Goal: Task Accomplishment & Management: Complete application form

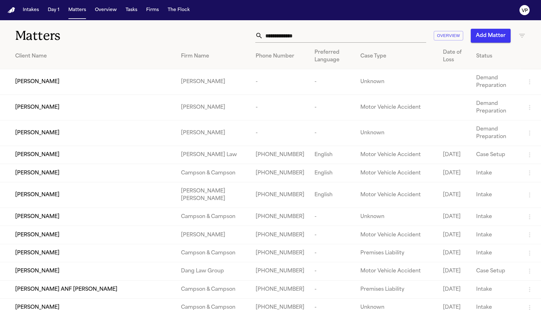
click at [283, 34] on input "text" at bounding box center [344, 36] width 163 height 14
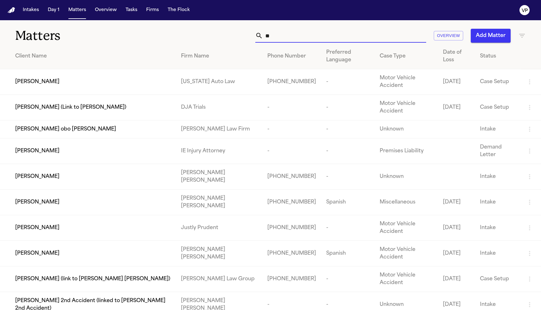
type input "*"
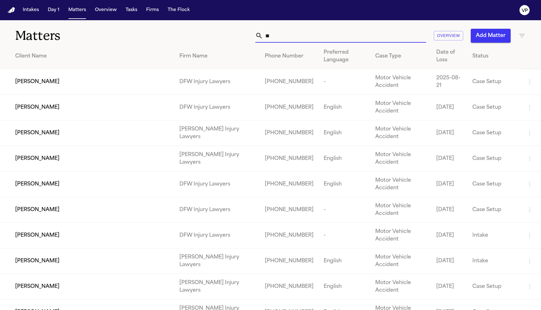
type input "*"
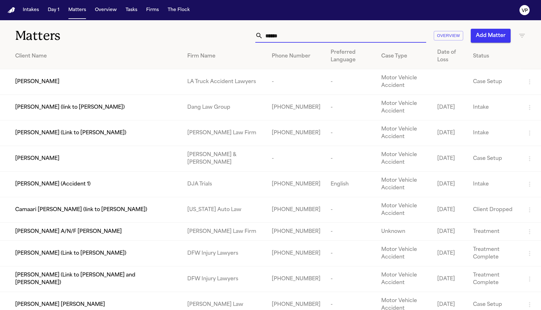
type input "*****"
click at [96, 257] on span "[PERSON_NAME] (Link to [PERSON_NAME])" at bounding box center [70, 254] width 111 height 8
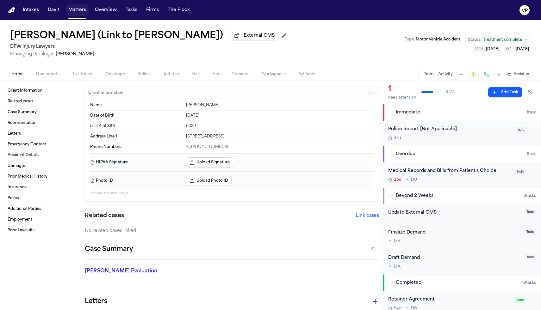
click at [77, 13] on button "Matters" at bounding box center [77, 9] width 23 height 11
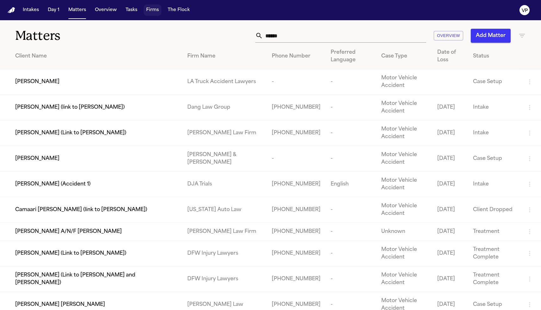
click at [145, 12] on button "Firms" at bounding box center [153, 9] width 18 height 11
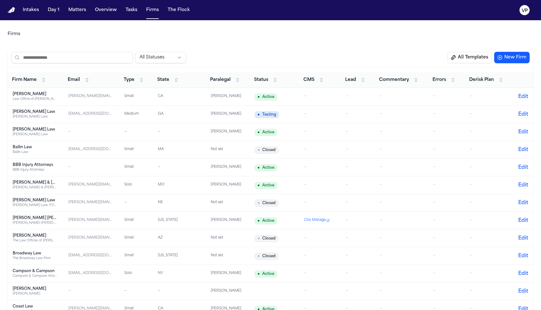
click at [116, 52] on input "search" at bounding box center [71, 57] width 121 height 11
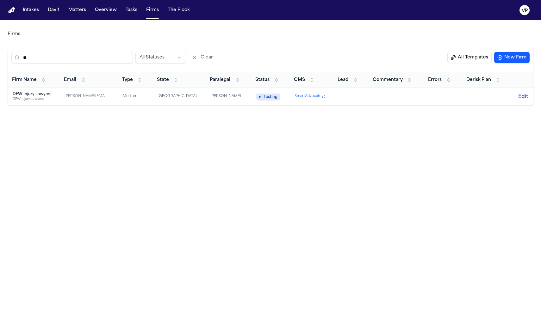
type input "**"
click at [42, 98] on div "DFW Injury Lawyers" at bounding box center [34, 99] width 42 height 5
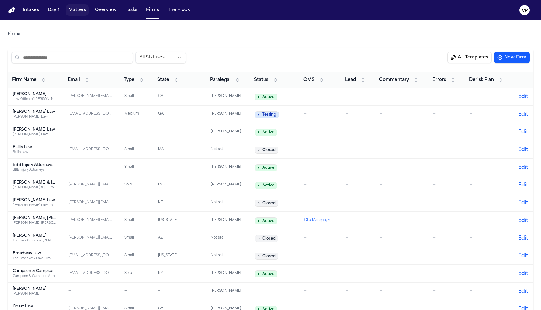
click at [77, 14] on button "Matters" at bounding box center [77, 9] width 23 height 11
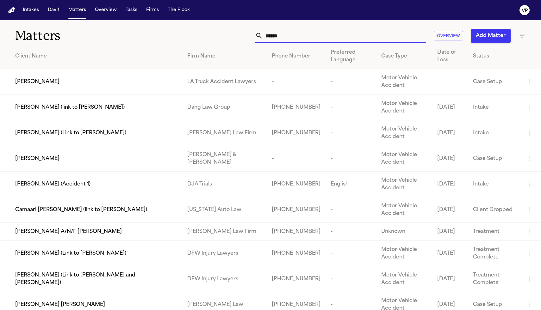
click at [366, 41] on input "*****" at bounding box center [344, 36] width 163 height 14
type input "*"
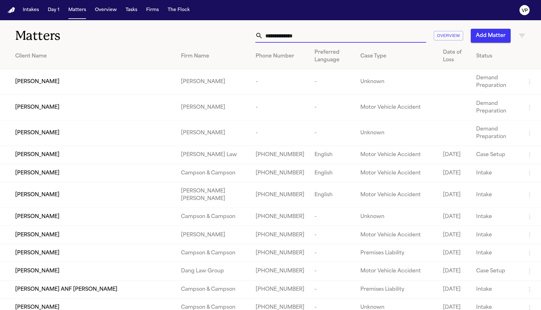
click at [525, 36] on div "Matters Overview Add Matter" at bounding box center [270, 31] width 541 height 23
click at [522, 35] on icon "button" at bounding box center [522, 36] width 6 height 4
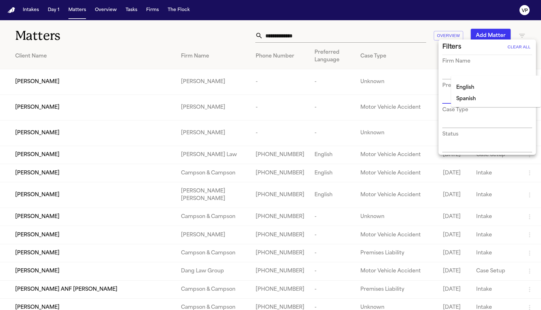
click at [456, 72] on input "text" at bounding box center [482, 74] width 80 height 9
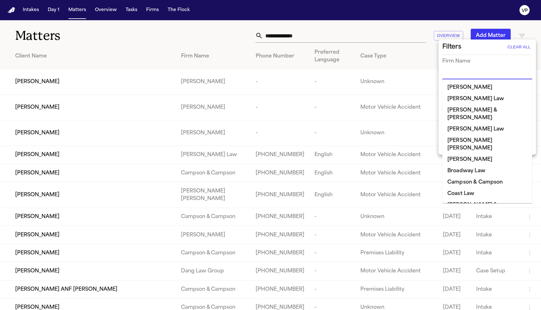
type input "*"
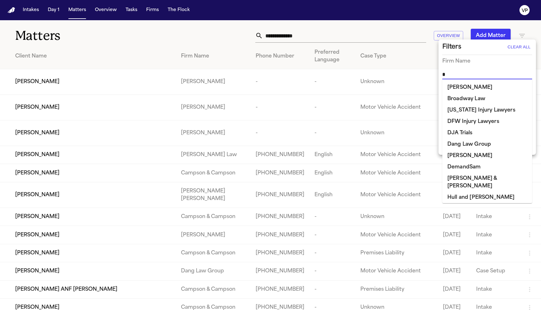
click at [459, 121] on li "DFW Injury Lawyers" at bounding box center [487, 121] width 90 height 11
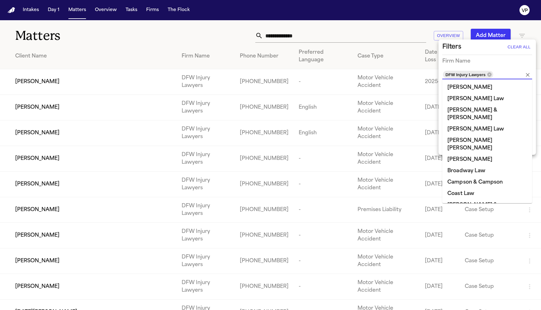
scroll to position [15, 0]
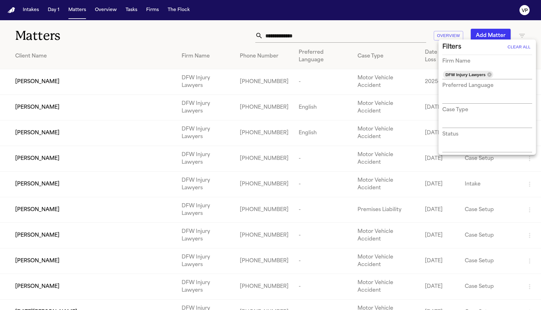
click at [469, 49] on div "Filters Clear All" at bounding box center [487, 47] width 90 height 10
click at [406, 28] on div at bounding box center [270, 155] width 541 height 310
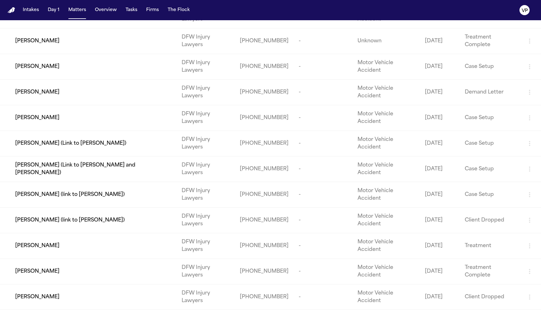
scroll to position [663, 0]
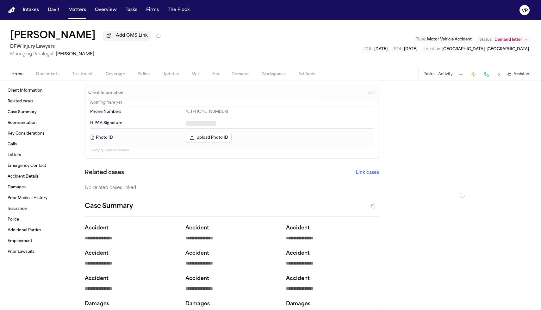
type textarea "*"
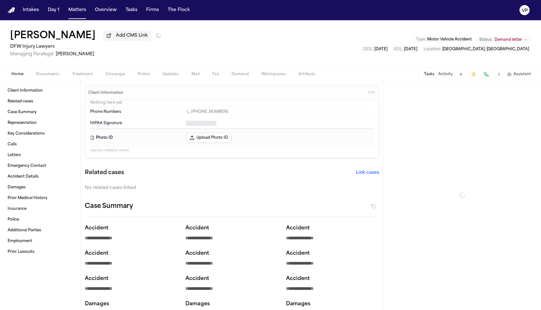
type textarea "*"
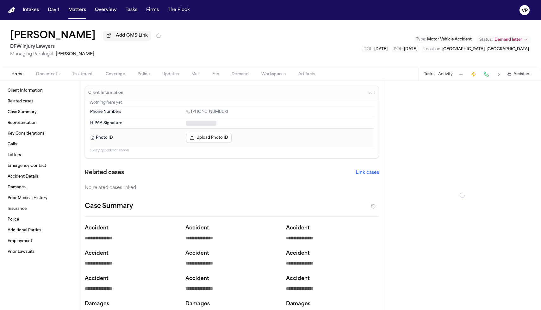
type textarea "*"
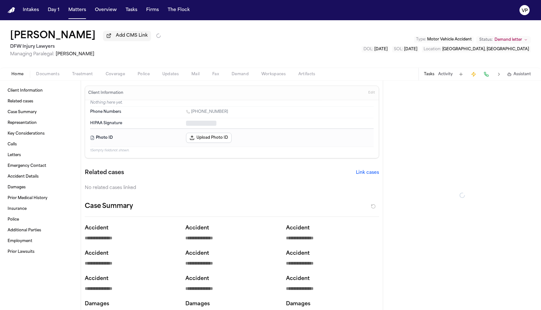
type textarea "*"
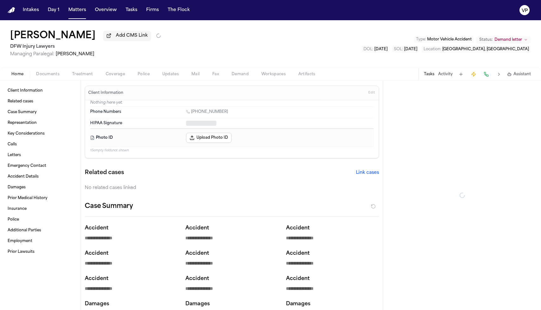
type textarea "*"
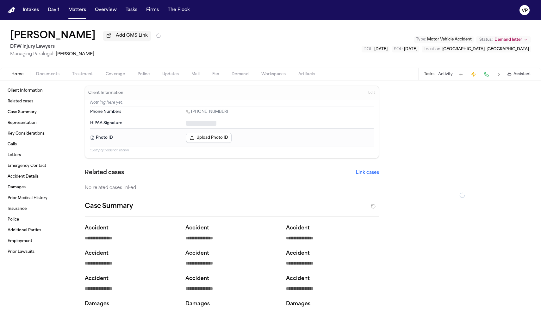
type textarea "*"
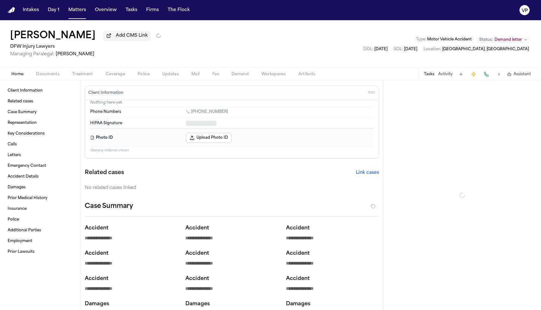
type textarea "*"
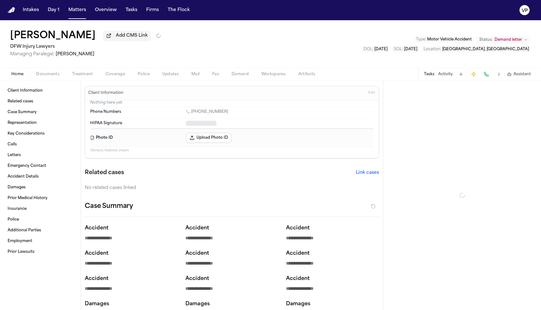
type textarea "*"
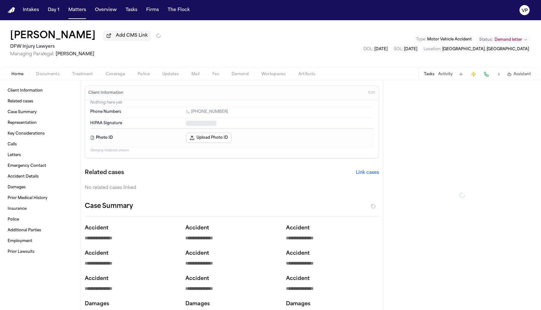
type textarea "*"
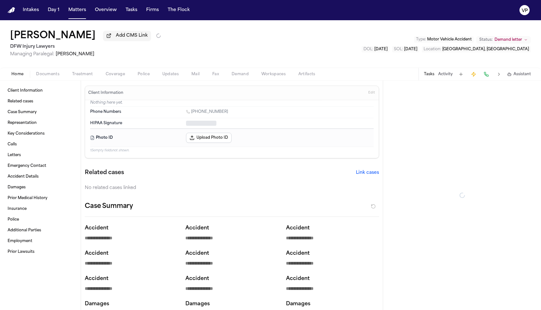
type textarea "*"
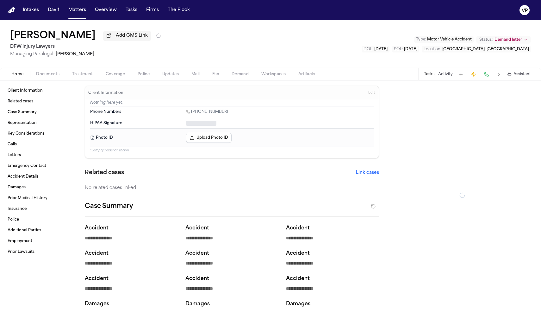
type textarea "*"
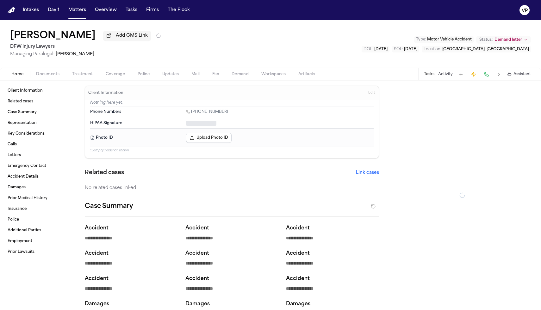
type textarea "*"
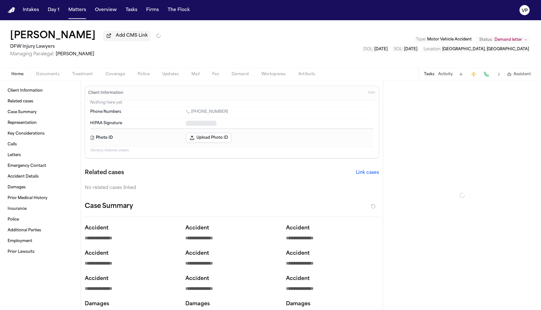
type textarea "*"
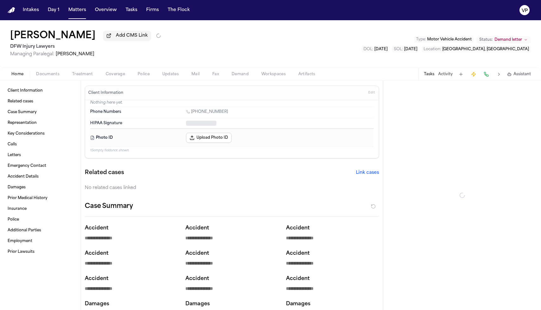
type textarea "*"
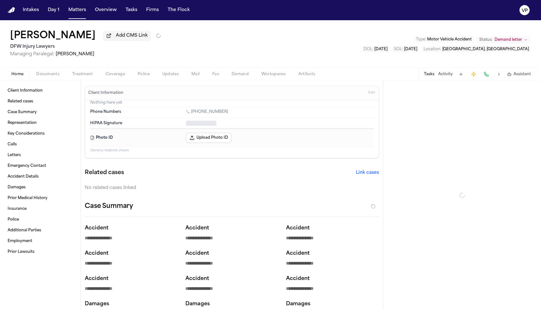
type textarea "*"
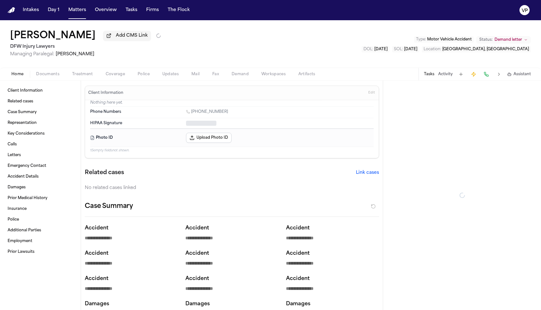
type textarea "*"
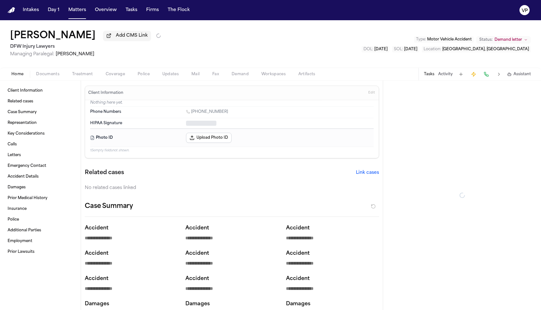
type textarea "*"
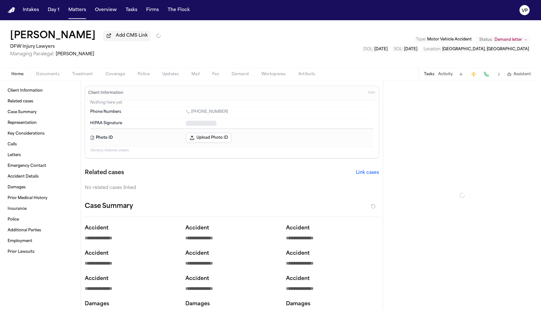
type textarea "*"
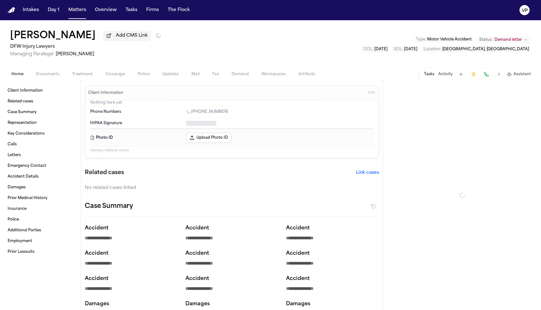
type textarea "*"
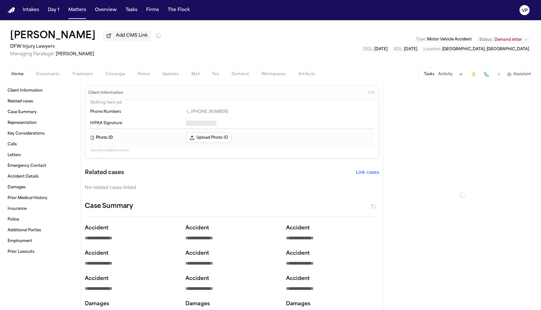
type textarea "*"
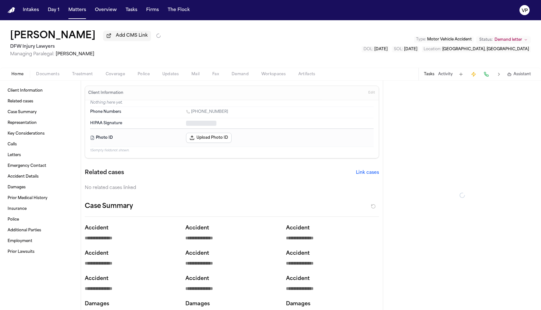
type textarea "*"
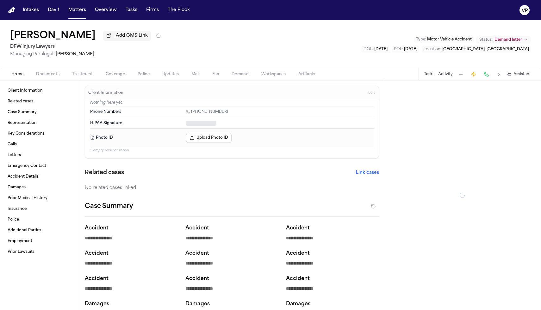
type textarea "*"
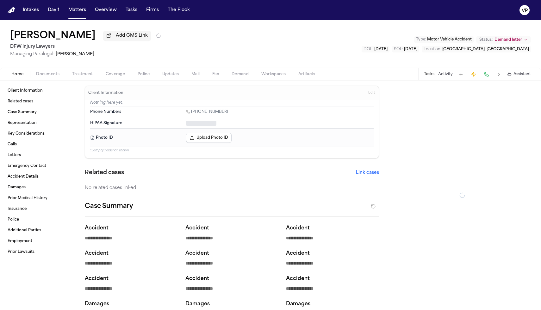
type textarea "*"
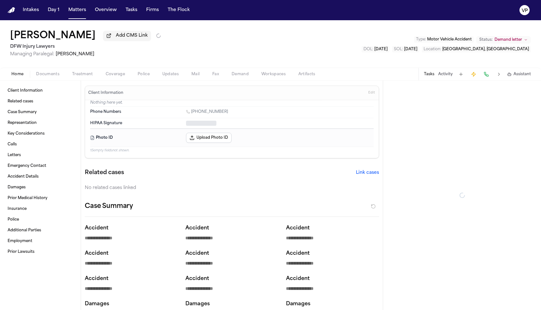
type textarea "*"
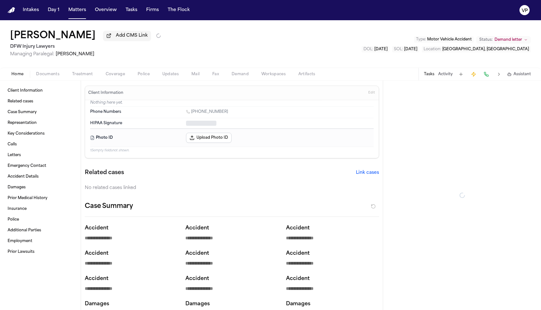
type textarea "*"
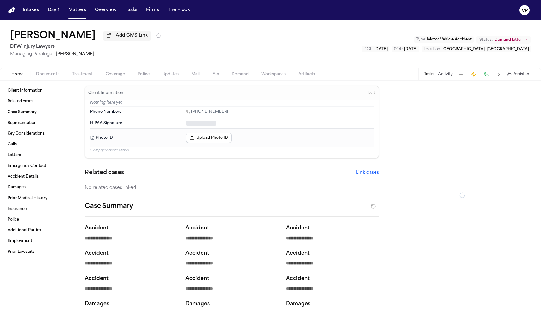
type textarea "*"
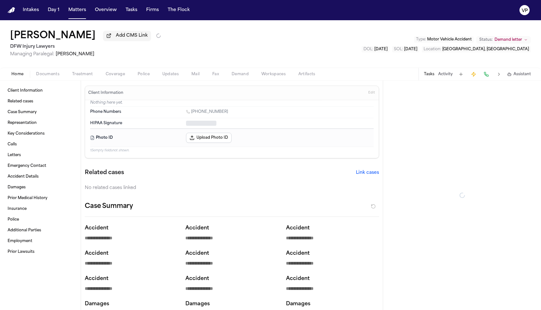
type textarea "*"
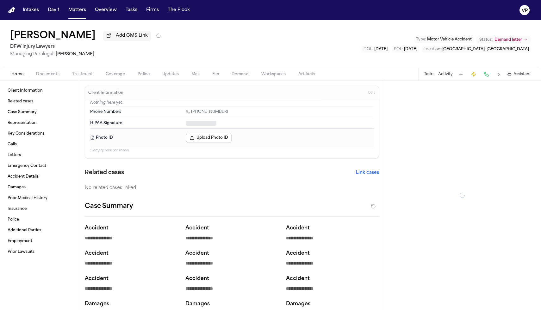
type textarea "*"
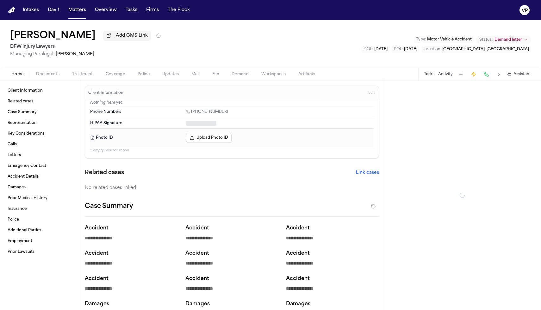
type textarea "*"
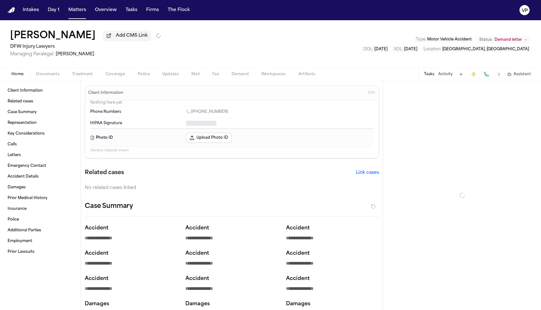
type textarea "*"
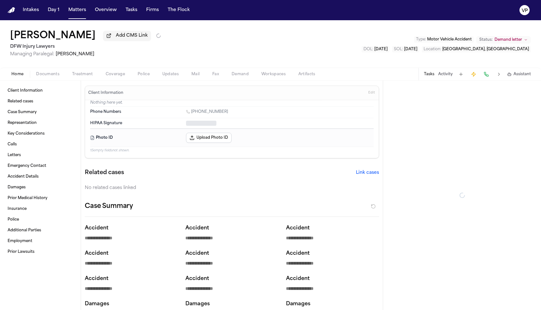
type textarea "*"
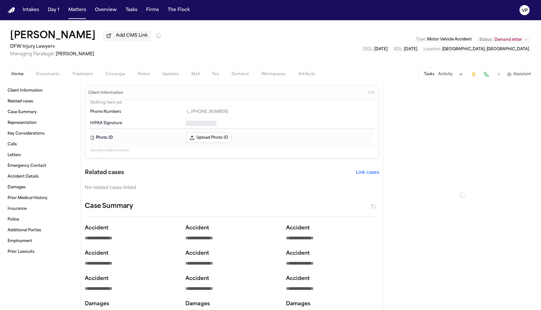
type textarea "*"
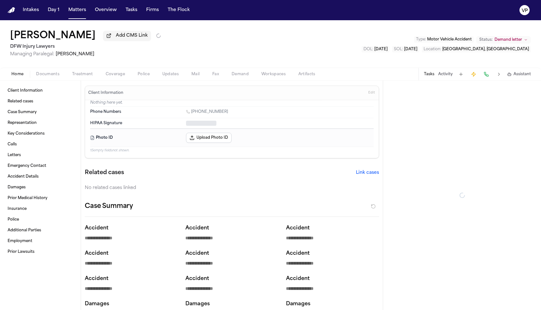
type textarea "*"
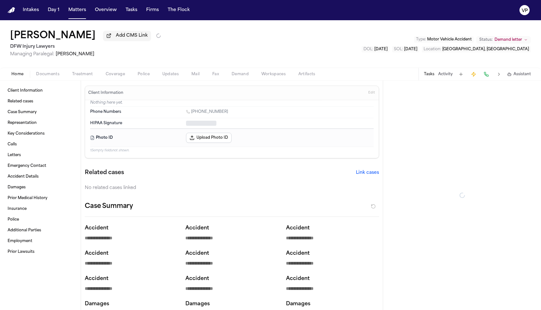
type textarea "*"
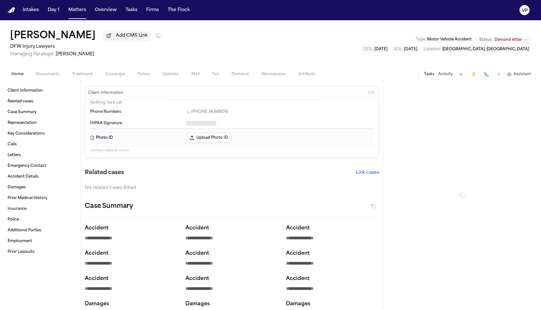
type textarea "*"
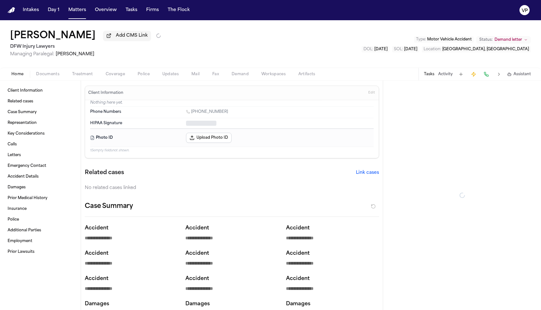
type textarea "*"
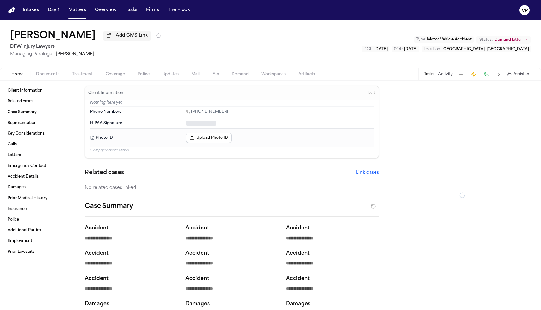
type textarea "*"
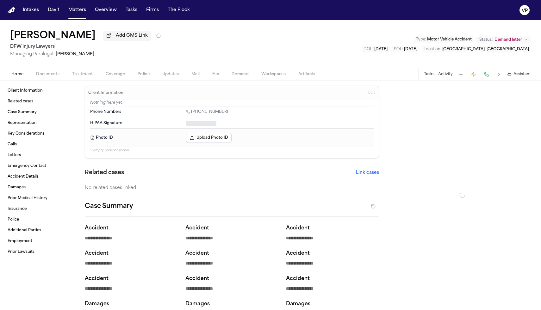
type textarea "*"
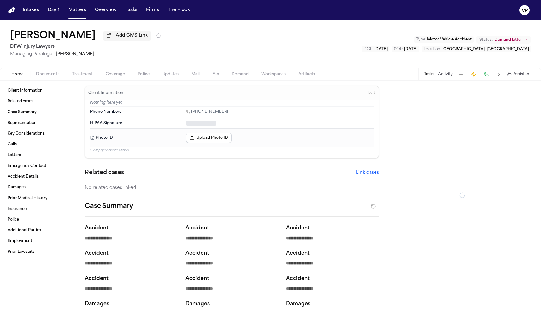
type textarea "*"
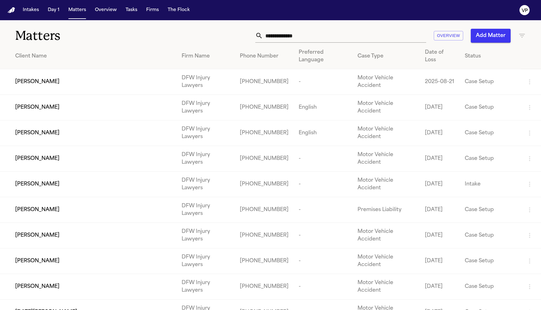
click at [42, 232] on span "[PERSON_NAME]" at bounding box center [37, 236] width 44 height 8
click at [47, 155] on span "[PERSON_NAME]" at bounding box center [37, 159] width 44 height 8
click at [48, 78] on span "[PERSON_NAME]" at bounding box center [37, 82] width 44 height 8
click at [29, 104] on span "[PERSON_NAME]" at bounding box center [37, 108] width 44 height 8
click at [34, 129] on span "[PERSON_NAME]" at bounding box center [37, 133] width 44 height 8
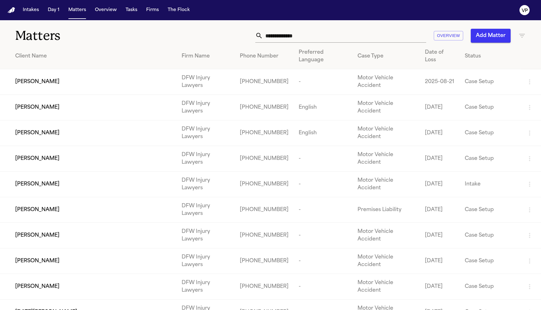
click at [35, 155] on span "[PERSON_NAME]" at bounding box center [37, 159] width 44 height 8
click at [32, 181] on span "[PERSON_NAME]" at bounding box center [37, 185] width 44 height 8
click at [35, 206] on span "[PERSON_NAME]" at bounding box center [37, 210] width 44 height 8
click at [37, 232] on span "[PERSON_NAME]" at bounding box center [37, 236] width 44 height 8
click at [37, 257] on span "[PERSON_NAME]" at bounding box center [37, 261] width 44 height 8
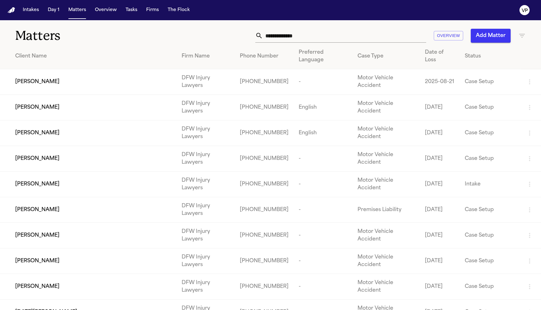
click at [45, 283] on span "[PERSON_NAME]" at bounding box center [37, 287] width 44 height 8
click at [40, 309] on span "[DATE][PERSON_NAME]" at bounding box center [46, 313] width 62 height 8
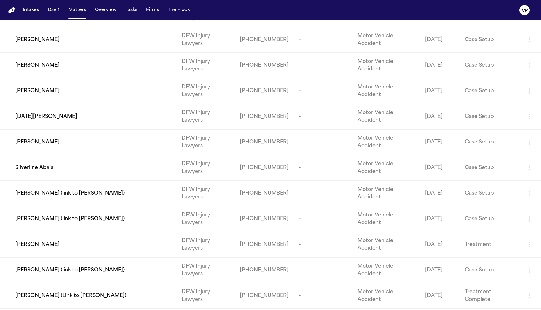
scroll to position [199, 0]
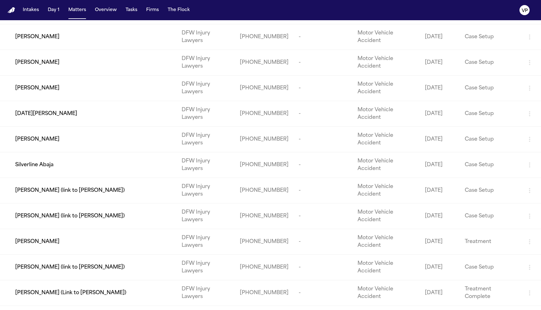
click at [40, 161] on span "Silverline Abaja" at bounding box center [34, 165] width 38 height 8
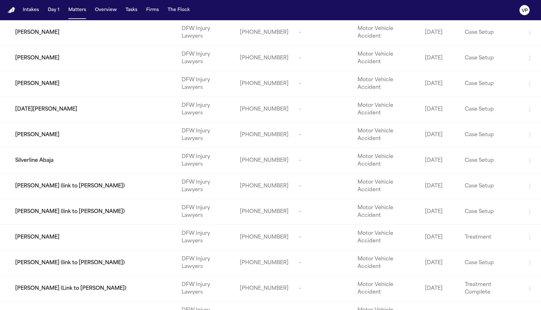
scroll to position [203, 0]
click at [26, 157] on span "Silverline Abaja" at bounding box center [34, 161] width 38 height 8
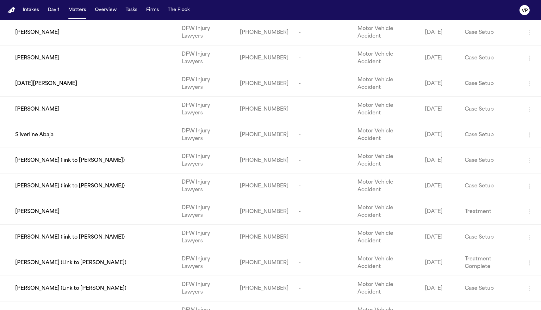
scroll to position [231, 0]
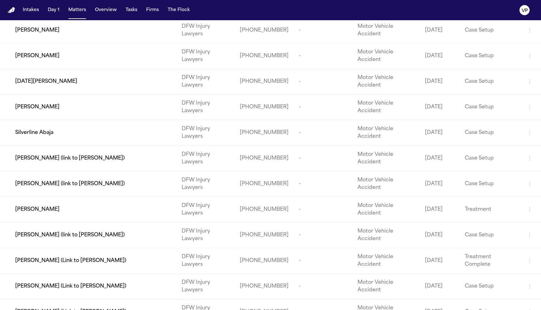
click at [51, 155] on span "[PERSON_NAME] (link to [PERSON_NAME])" at bounding box center [69, 159] width 109 height 8
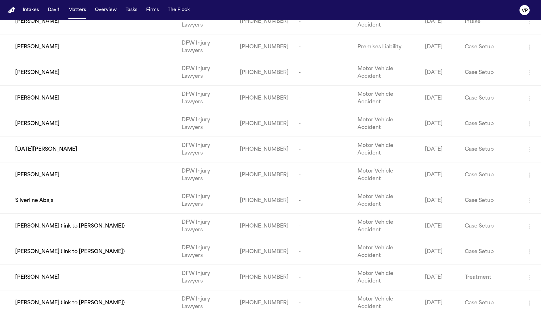
scroll to position [168, 0]
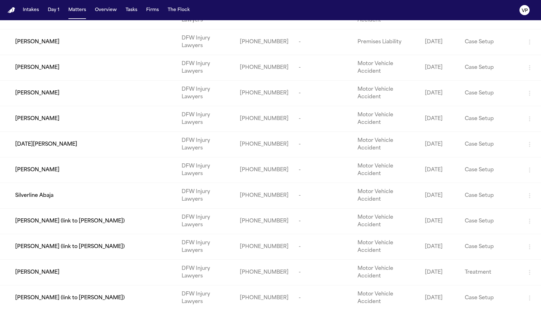
click at [85, 243] on span "[PERSON_NAME] (link to [PERSON_NAME])" at bounding box center [69, 247] width 109 height 8
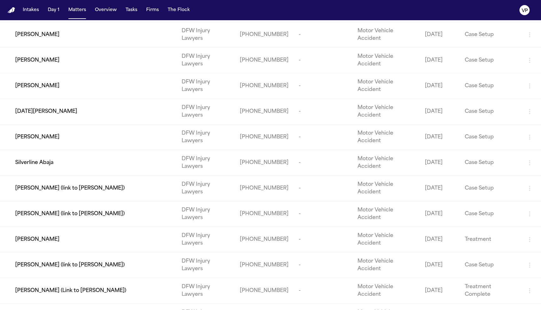
scroll to position [237, 0]
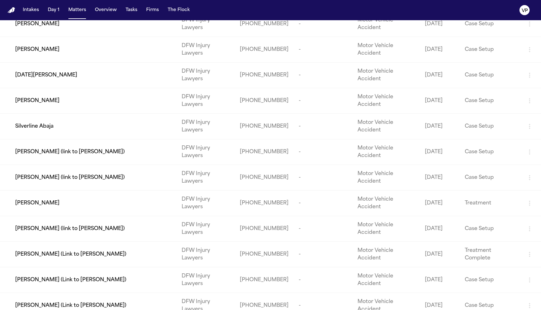
click at [42, 200] on span "[PERSON_NAME]" at bounding box center [37, 204] width 44 height 8
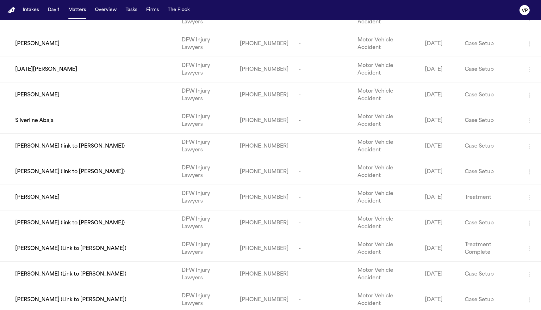
scroll to position [245, 0]
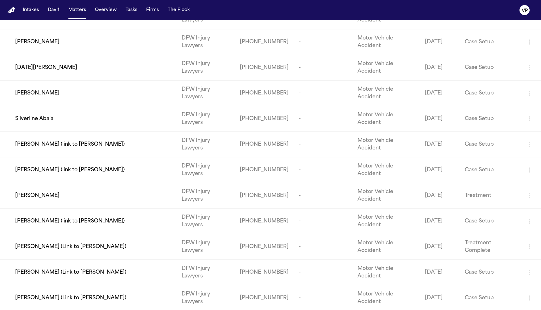
click at [80, 218] on span "[PERSON_NAME] (link to [PERSON_NAME])" at bounding box center [69, 222] width 109 height 8
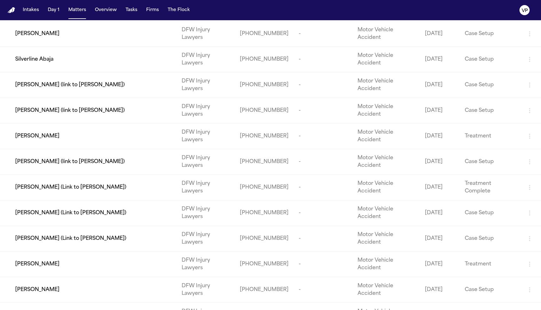
scroll to position [304, 0]
click at [77, 184] on span "[PERSON_NAME] (Link to [PERSON_NAME])" at bounding box center [70, 188] width 111 height 8
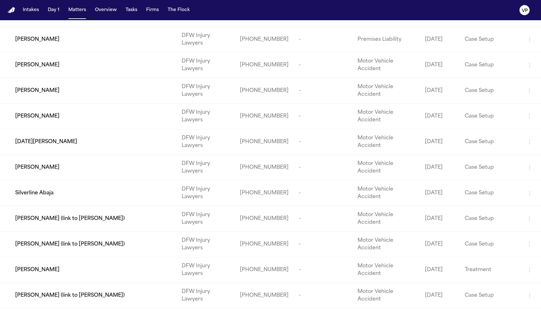
scroll to position [237, 0]
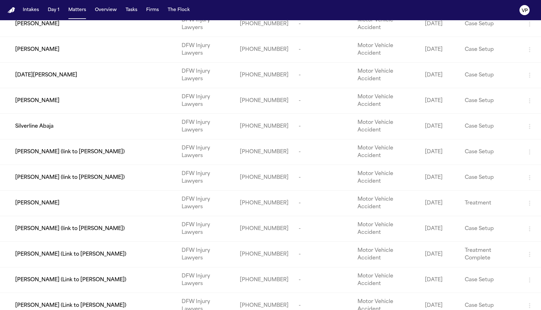
click at [79, 276] on span "[PERSON_NAME] (Link to [PERSON_NAME])" at bounding box center [70, 280] width 111 height 8
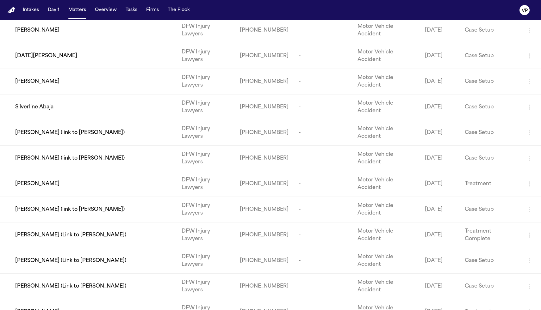
scroll to position [258, 0]
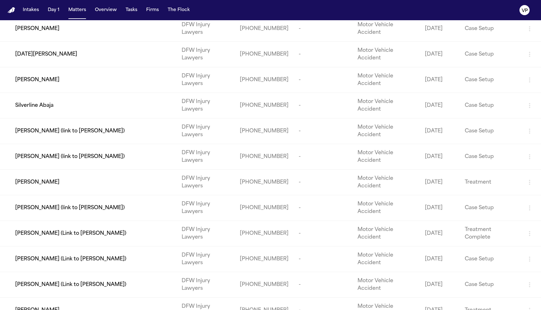
click at [55, 281] on span "[PERSON_NAME] (Link to [PERSON_NAME])" at bounding box center [70, 285] width 111 height 8
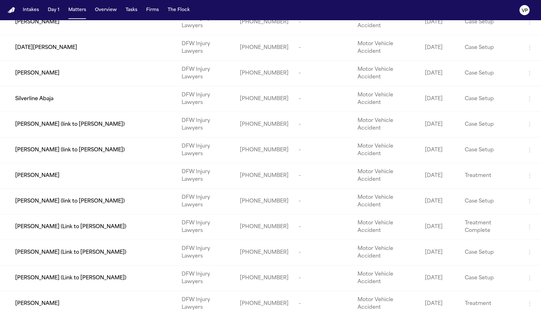
scroll to position [269, 0]
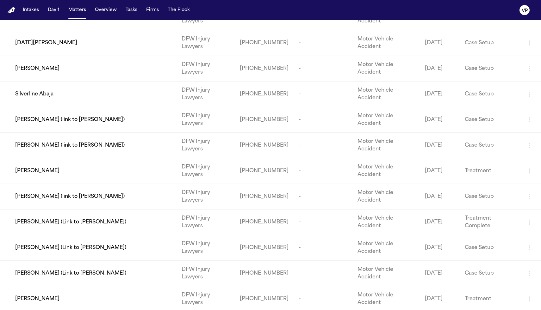
click at [50, 295] on span "[PERSON_NAME]" at bounding box center [37, 299] width 44 height 8
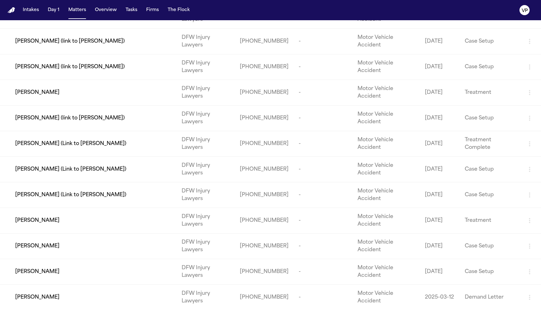
scroll to position [351, 0]
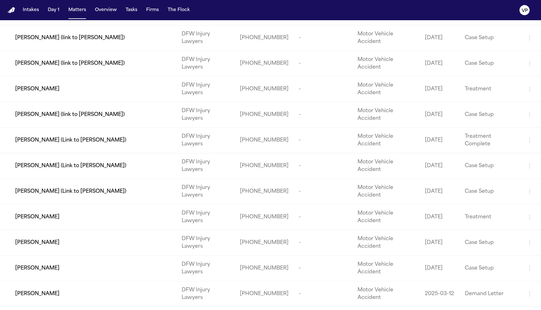
click at [43, 239] on span "[PERSON_NAME]" at bounding box center [37, 243] width 44 height 8
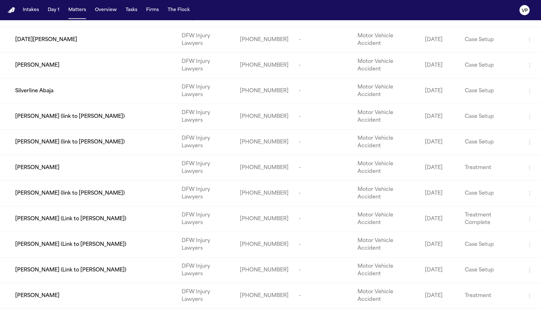
scroll to position [283, 0]
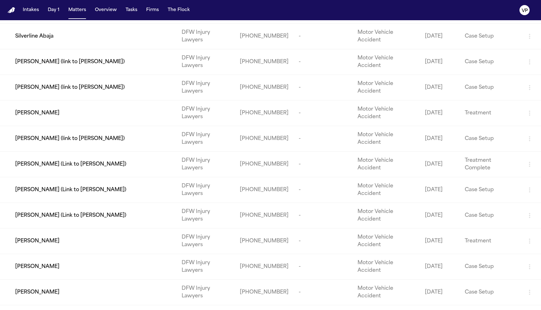
scroll to position [329, 0]
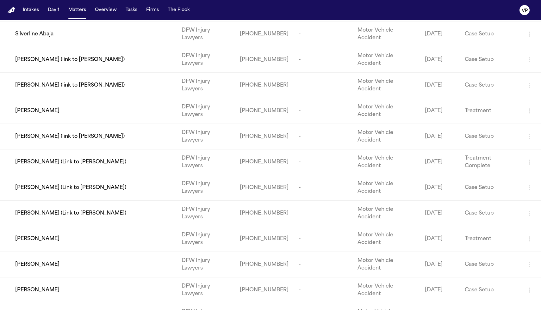
click at [36, 310] on span "[PERSON_NAME]" at bounding box center [37, 316] width 44 height 8
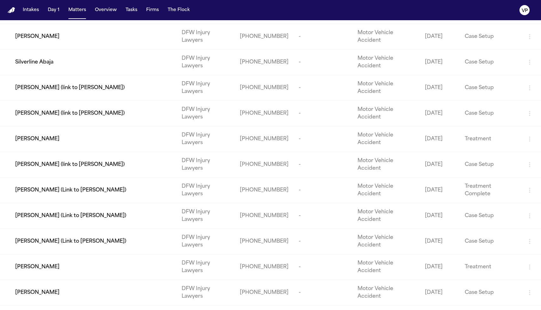
scroll to position [304, 0]
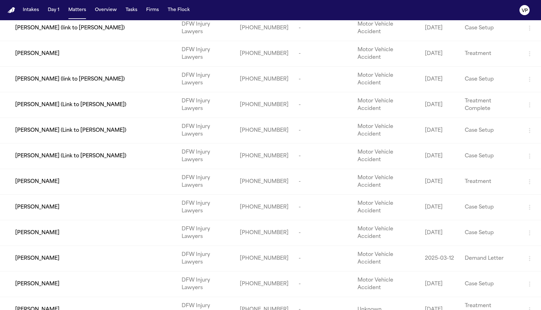
scroll to position [391, 0]
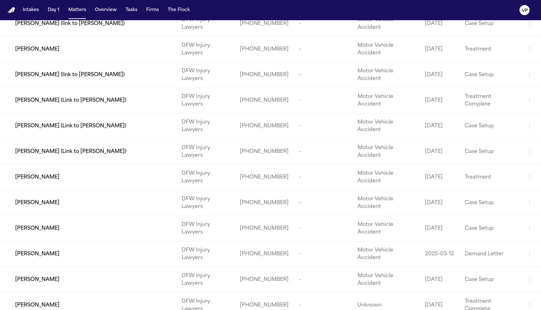
click at [45, 302] on span "[PERSON_NAME]" at bounding box center [37, 306] width 44 height 8
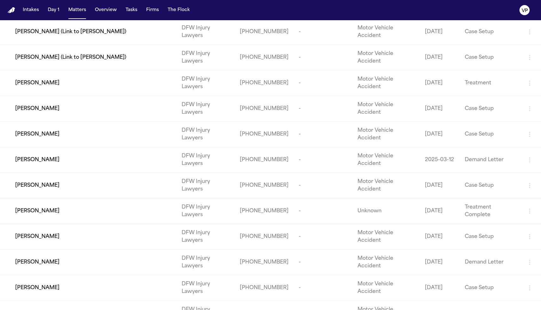
scroll to position [487, 0]
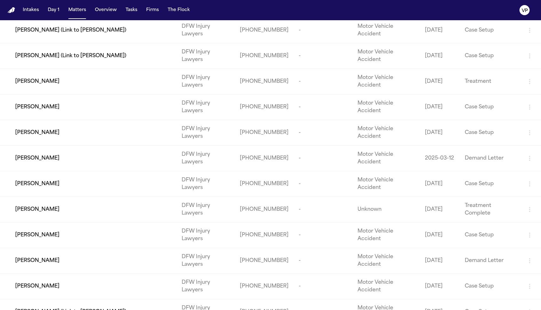
click at [59, 231] on span "[PERSON_NAME]" at bounding box center [37, 235] width 44 height 8
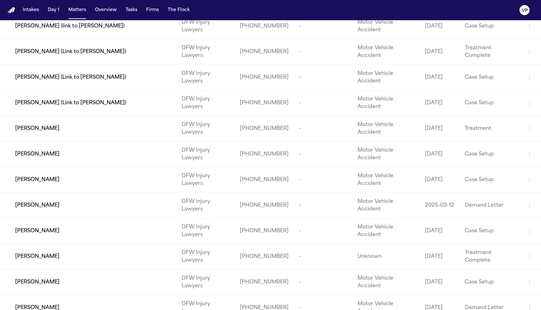
scroll to position [439, 0]
click at [34, 296] on td "[PERSON_NAME]" at bounding box center [88, 309] width 176 height 26
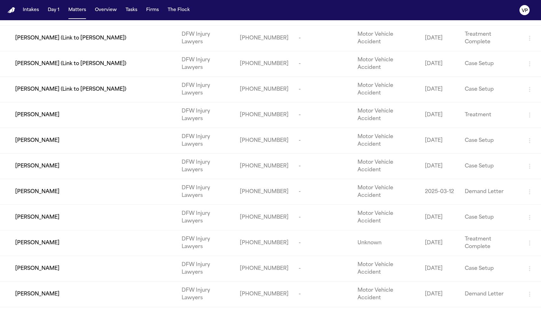
scroll to position [456, 0]
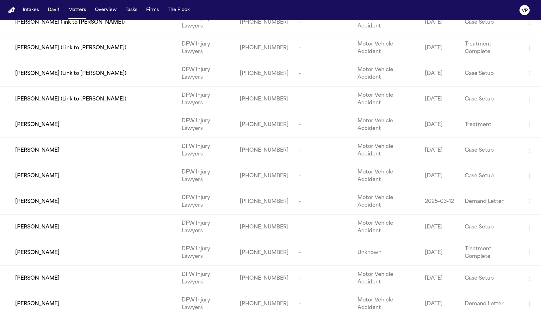
scroll to position [445, 0]
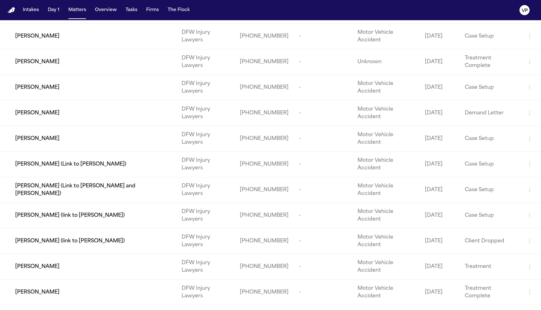
scroll to position [663, 0]
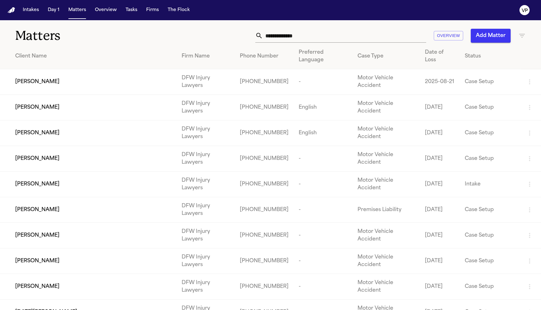
scroll to position [663, 0]
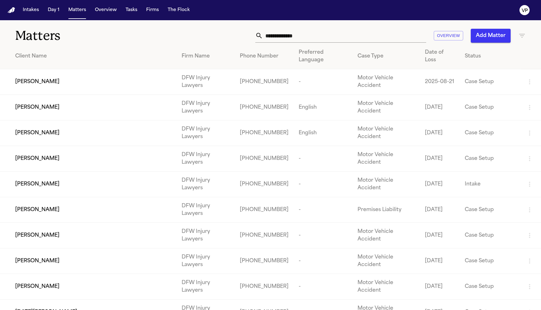
scroll to position [663, 0]
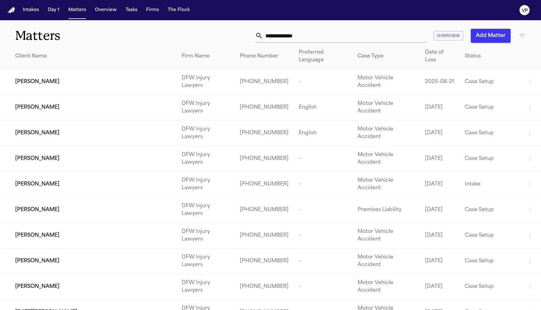
scroll to position [663, 0]
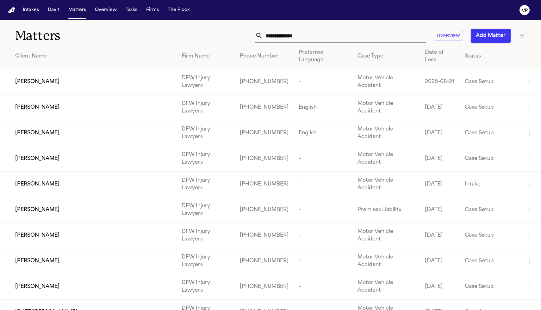
scroll to position [663, 0]
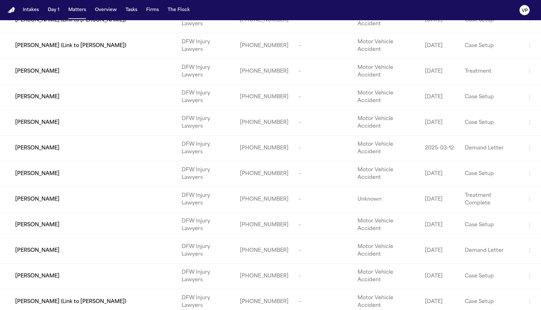
scroll to position [663, 0]
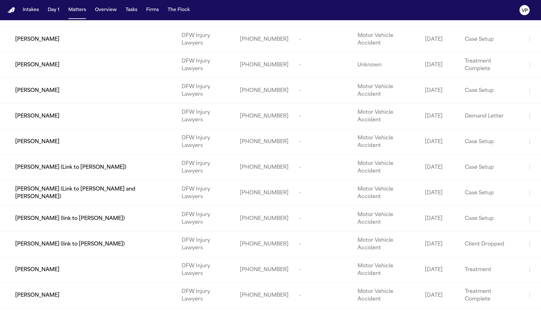
scroll to position [663, 0]
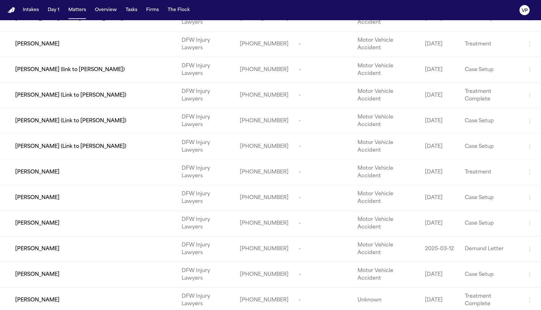
scroll to position [663, 0]
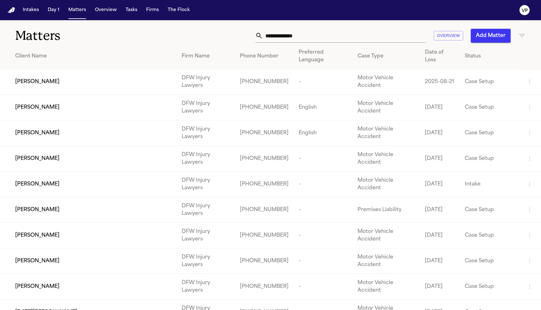
scroll to position [663, 0]
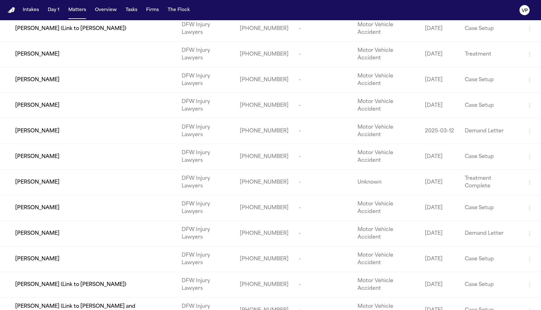
scroll to position [663, 0]
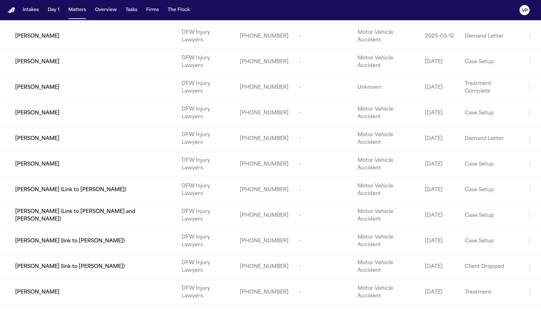
scroll to position [663, 0]
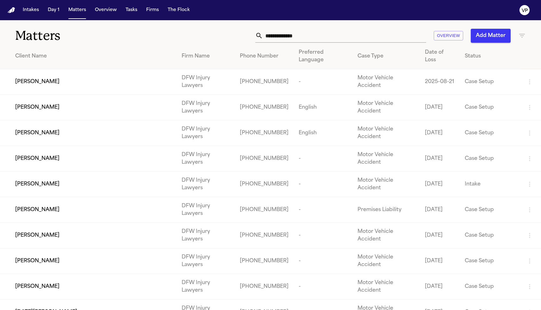
scroll to position [663, 0]
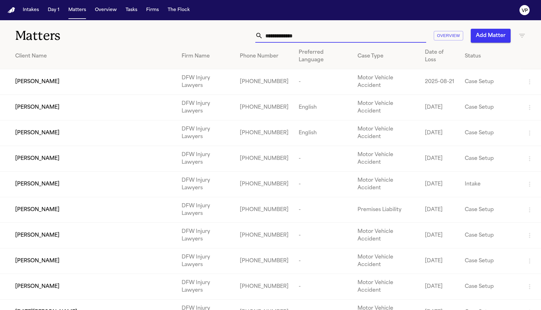
click at [290, 35] on input "text" at bounding box center [344, 36] width 163 height 14
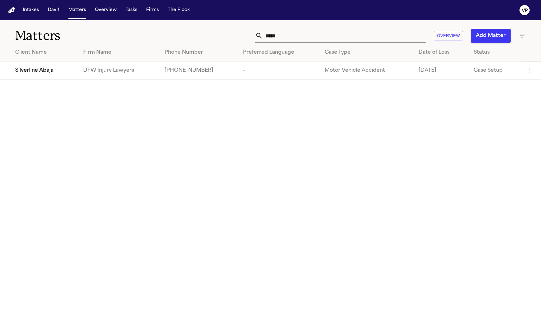
click at [52, 70] on span "Silverline Abaja" at bounding box center [34, 71] width 38 height 8
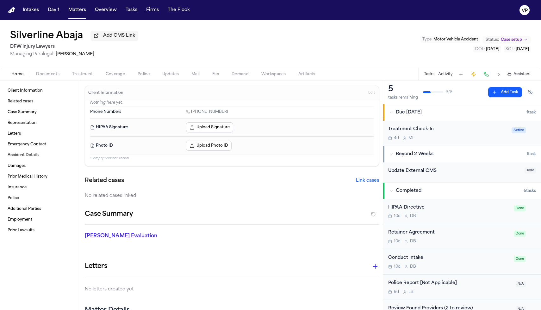
click at [44, 75] on span "Documents" at bounding box center [47, 74] width 23 height 5
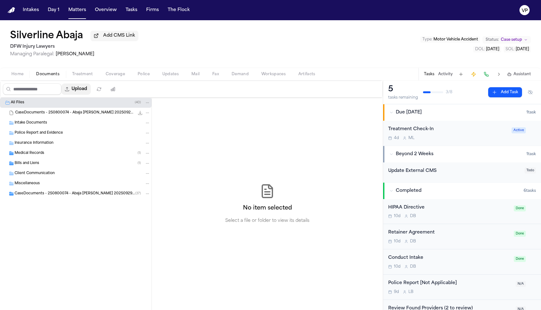
click at [82, 91] on button "Upload" at bounding box center [75, 88] width 29 height 11
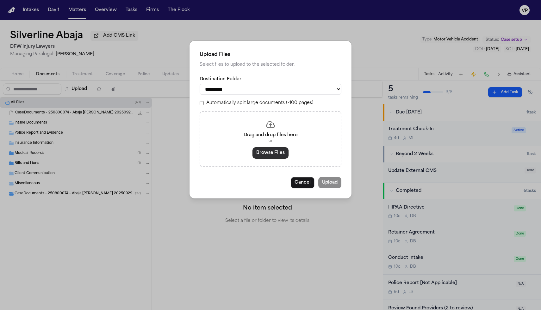
click at [261, 151] on button "Browse Files" at bounding box center [270, 152] width 36 height 11
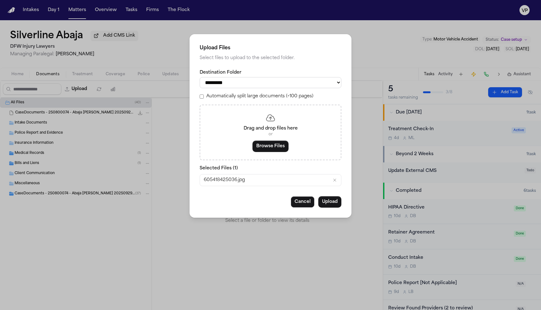
click at [268, 82] on select "**********" at bounding box center [271, 82] width 142 height 11
click at [200, 77] on select "**********" at bounding box center [271, 82] width 142 height 11
click at [331, 206] on button "Upload" at bounding box center [329, 201] width 23 height 11
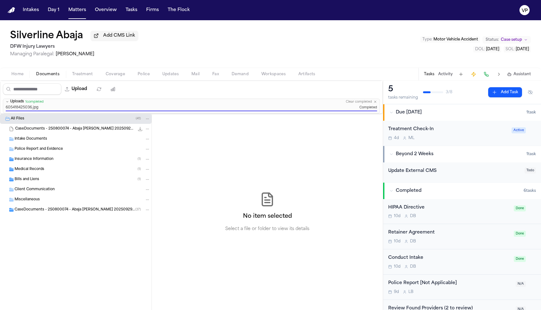
click at [53, 164] on div "Insurance Information ( 1 )" at bounding box center [75, 159] width 151 height 10
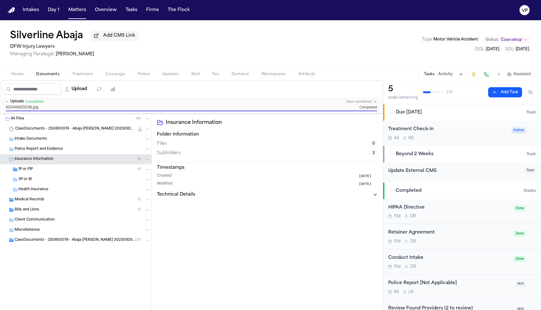
click at [50, 171] on div "1P or PIP ( 1 )" at bounding box center [84, 170] width 132 height 6
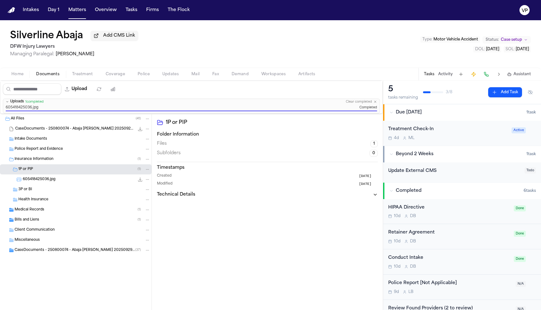
click at [46, 182] on span "605418425036.jpg" at bounding box center [39, 179] width 33 height 5
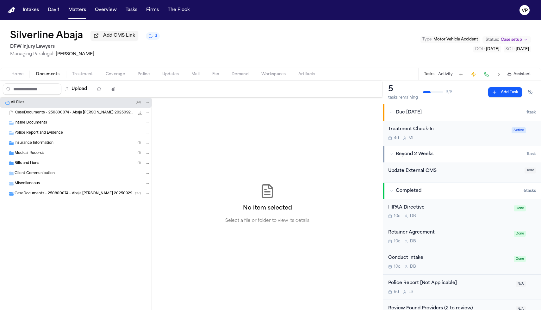
click at [114, 76] on span "Coverage" at bounding box center [115, 74] width 19 height 5
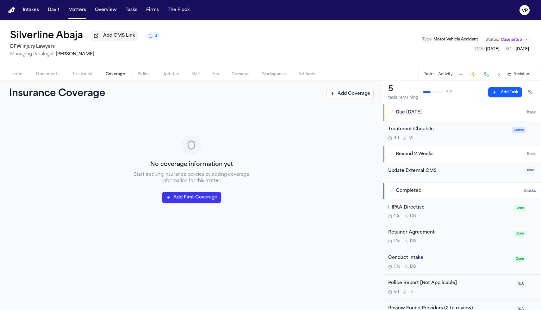
click at [204, 194] on button "Add First Coverage" at bounding box center [191, 197] width 59 height 11
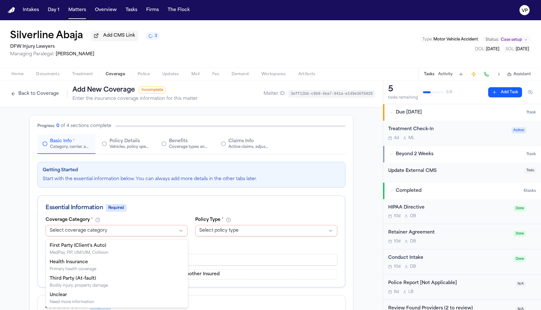
click at [144, 232] on html "Intakes Day 1 Matters Overview Tasks Firms The Flock VP Silverline Abaja Add CM…" at bounding box center [270, 155] width 541 height 310
select select "**********"
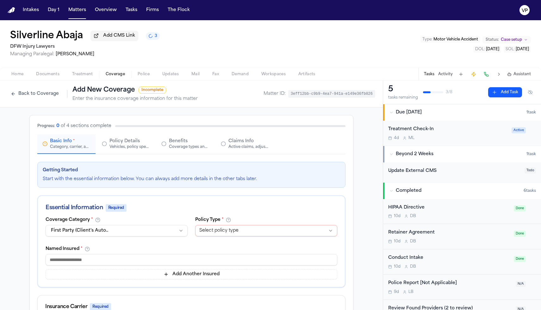
click at [215, 226] on html "Intakes Day 1 Matters Overview Tasks Firms The Flock VP Silverline Abaja Add CM…" at bounding box center [270, 155] width 541 height 310
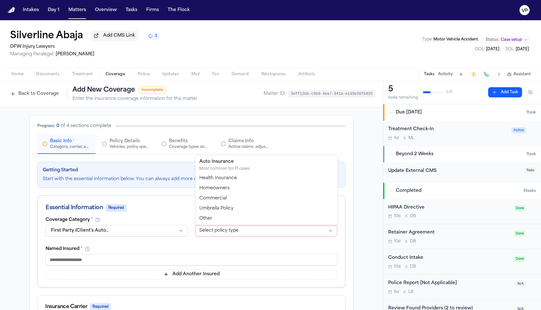
select select "****"
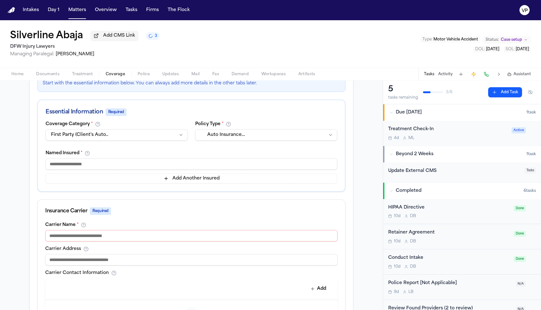
scroll to position [99, 0]
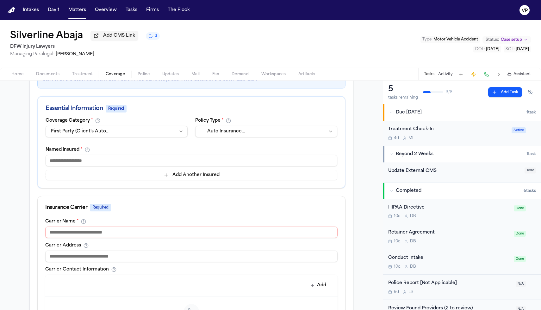
click at [171, 161] on input at bounding box center [192, 160] width 292 height 11
click at [163, 163] on input at bounding box center [192, 160] width 292 height 11
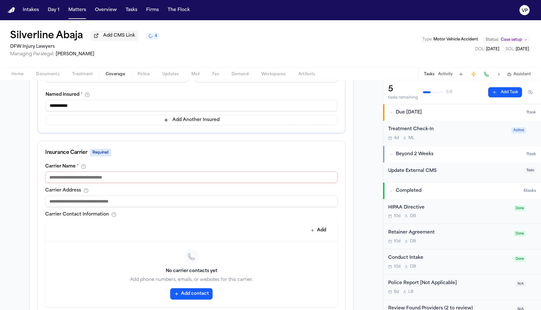
scroll to position [158, 0]
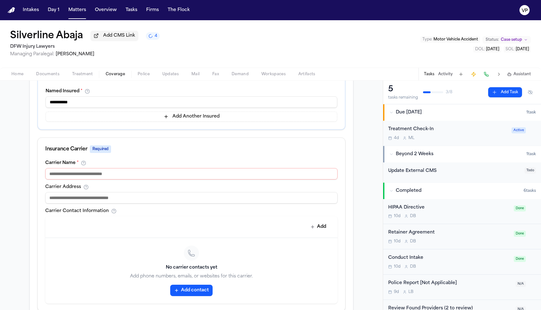
type input "**********"
click at [189, 176] on input at bounding box center [191, 173] width 292 height 11
type input "**********"
click at [178, 199] on input at bounding box center [191, 197] width 292 height 11
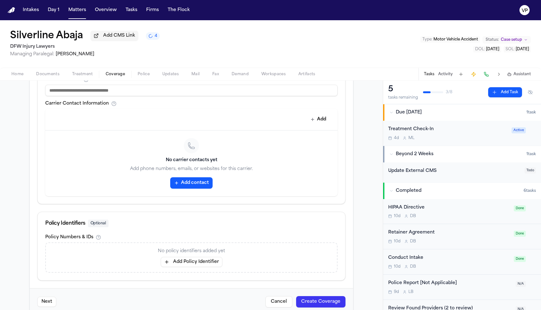
scroll to position [269, 0]
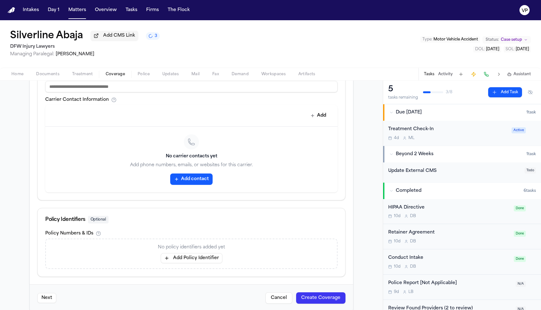
click at [212, 258] on button "Add Policy Identifier" at bounding box center [192, 258] width 62 height 10
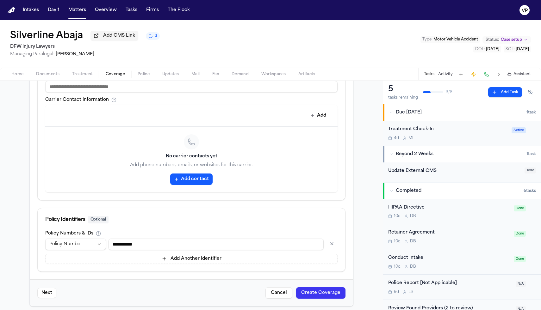
scroll to position [274, 0]
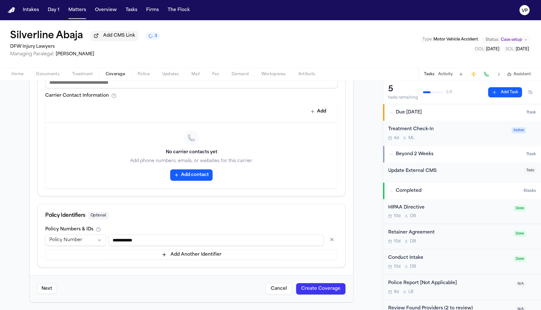
type input "**********"
click at [42, 293] on button "Next" at bounding box center [46, 289] width 19 height 10
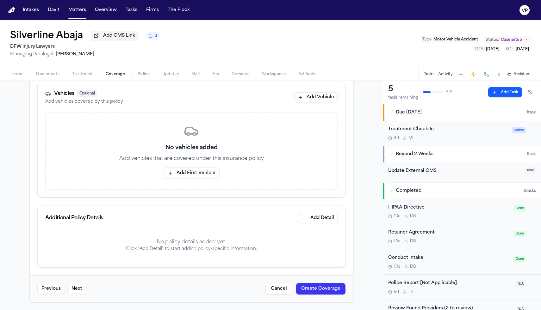
scroll to position [81, 0]
click at [323, 94] on button "Add Vehicle" at bounding box center [315, 97] width 43 height 10
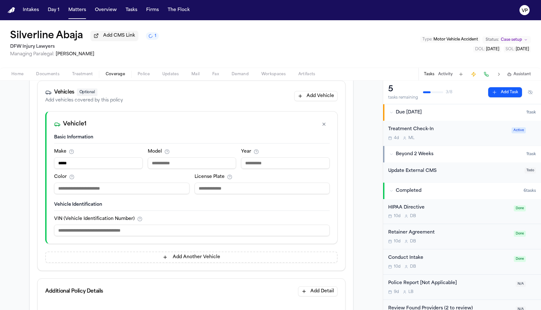
type input "*****"
click at [184, 157] on div "Model" at bounding box center [192, 159] width 89 height 20
click at [183, 170] on div "Basic Information Make ***** Model Year Color License Plate" at bounding box center [191, 164] width 275 height 60
click at [183, 169] on input at bounding box center [192, 162] width 89 height 11
type input "*****"
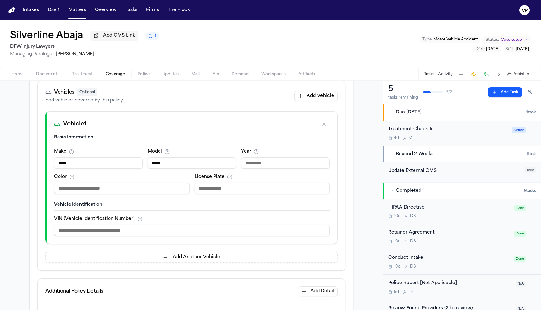
click at [251, 166] on input "number" at bounding box center [285, 162] width 89 height 11
type input "****"
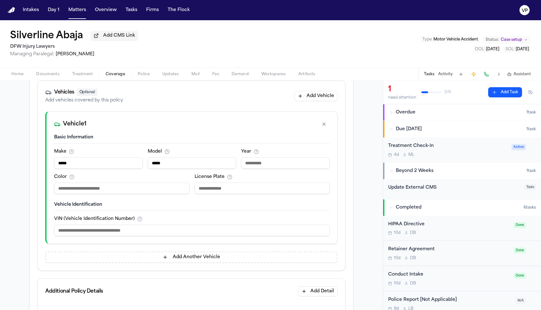
click at [92, 238] on div "Basic Information Make ***** Model ***** Year **** Color License Plate Vehicle …" at bounding box center [191, 188] width 291 height 109
click at [92, 235] on input at bounding box center [191, 230] width 275 height 11
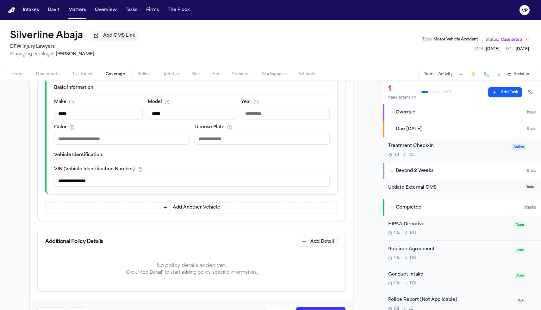
scroll to position [156, 0]
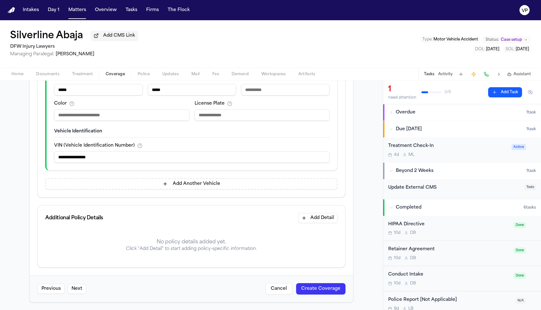
type input "**********"
click at [78, 289] on button "Next" at bounding box center [76, 289] width 19 height 10
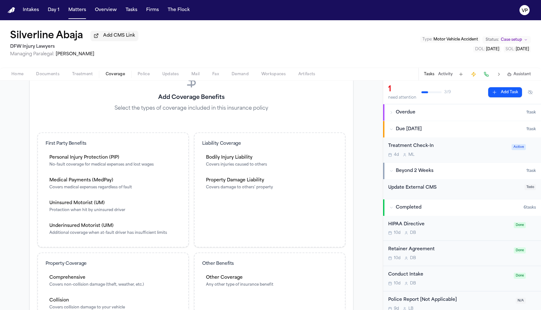
scroll to position [186, 0]
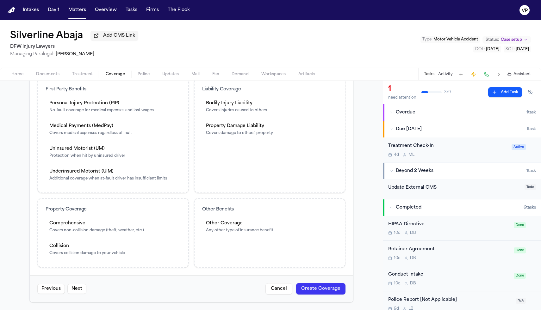
click at [155, 91] on div "First Party Benefits" at bounding box center [113, 89] width 135 height 6
click at [110, 89] on div "First Party Benefits" at bounding box center [113, 89] width 135 height 6
click at [81, 284] on button "Next" at bounding box center [76, 289] width 19 height 10
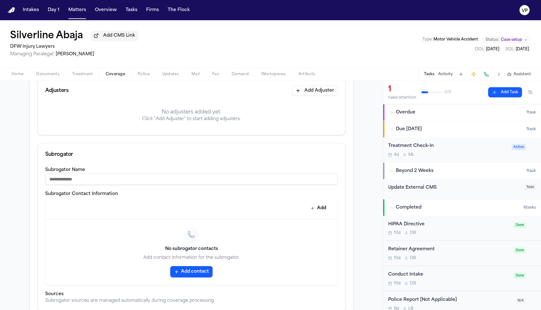
scroll to position [195, 0]
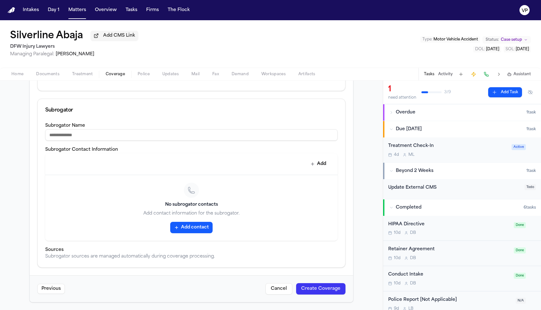
click at [323, 291] on button "Create Coverage" at bounding box center [320, 288] width 49 height 11
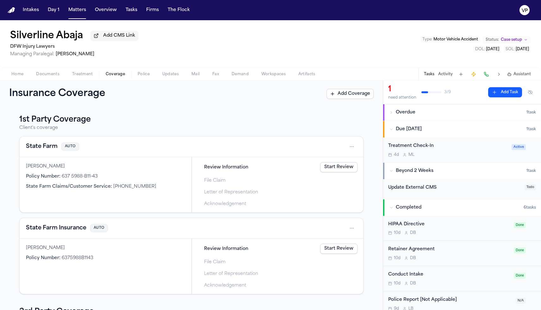
click at [406, 114] on span "Overdue" at bounding box center [406, 112] width 20 height 6
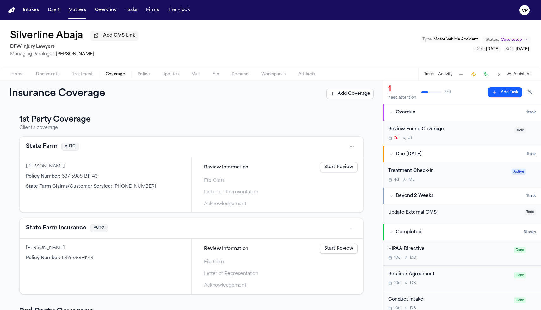
click at [416, 132] on div "Review Found Coverage" at bounding box center [449, 129] width 122 height 7
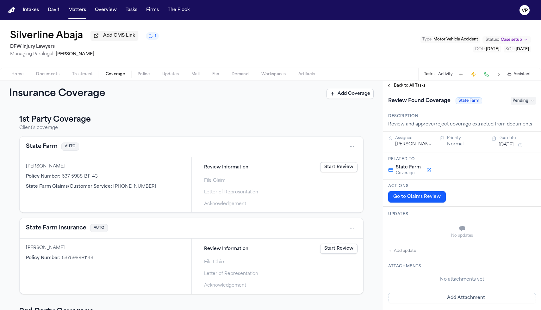
click at [520, 104] on span "Pending" at bounding box center [522, 101] width 25 height 8
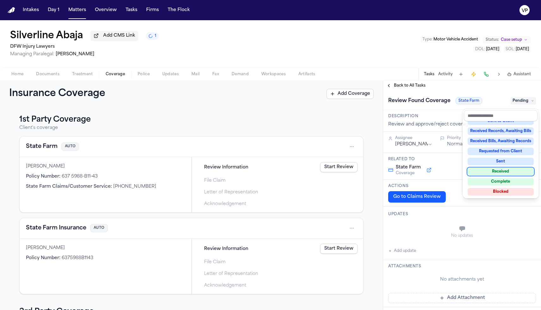
scroll to position [99, 0]
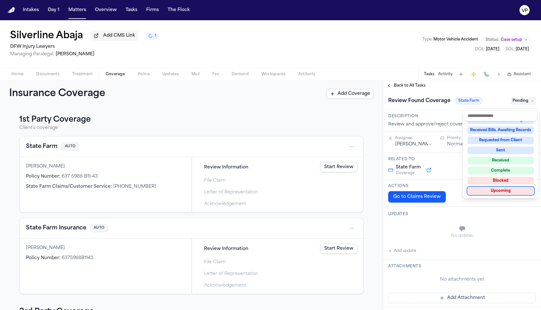
click at [485, 218] on div "**********" at bounding box center [462, 295] width 158 height 409
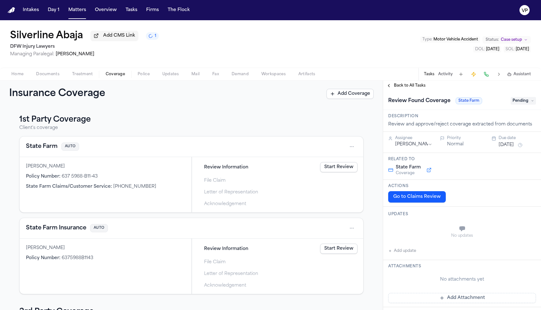
click at [428, 204] on div "Actions Go to Claims Review" at bounding box center [462, 193] width 158 height 27
click at [428, 197] on button "Go to Claims Review" at bounding box center [417, 196] width 58 height 11
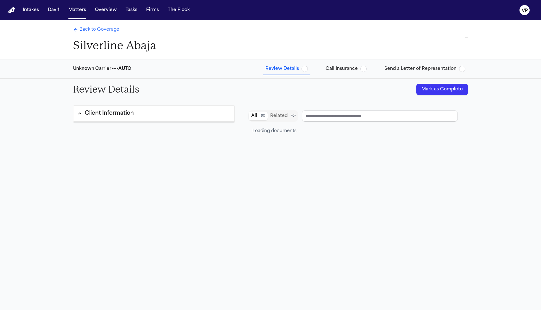
type input "**********"
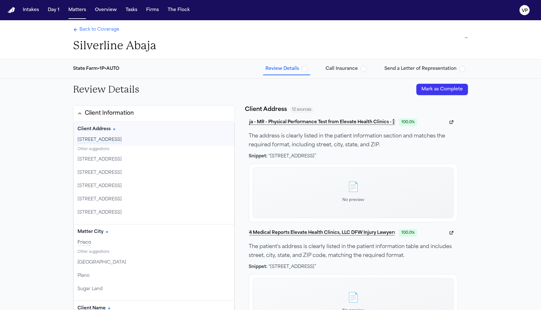
click at [150, 138] on div "7200 DALLAS PKWY APT 828, PLANO, TX 75024" at bounding box center [153, 140] width 153 height 6
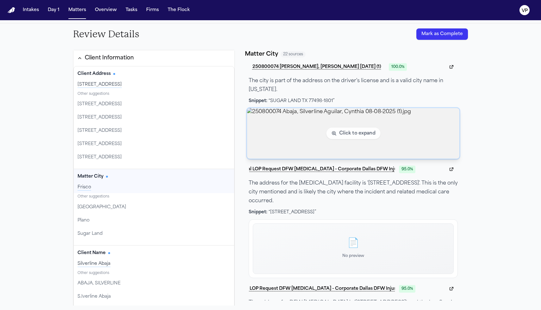
click at [366, 132] on img "View image 250800074 Abaja, Silverline Aguilar, Cynthia 08-08-2025 (1).jpg" at bounding box center [353, 133] width 213 height 51
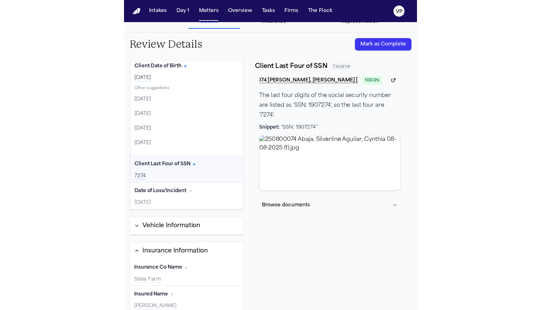
scroll to position [0, 0]
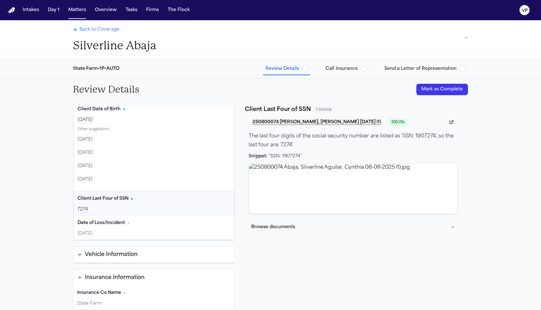
click at [355, 67] on span "Call Insurance" at bounding box center [341, 69] width 32 height 6
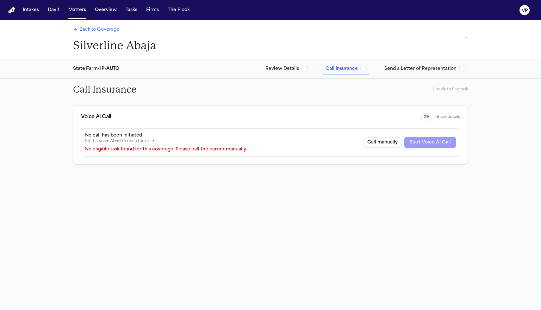
click at [271, 69] on span "Review Details" at bounding box center [282, 69] width 34 height 6
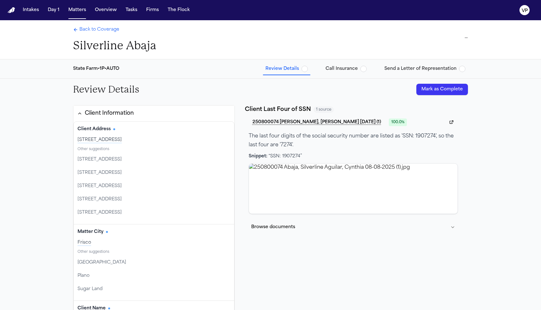
click at [447, 90] on button "Mark as Complete" at bounding box center [442, 89] width 52 height 11
click at [356, 67] on span "Call Insurance" at bounding box center [341, 69] width 32 height 6
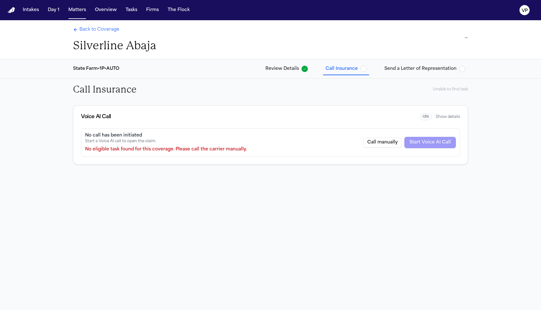
click at [111, 33] on span "Back to Coverage" at bounding box center [99, 30] width 40 height 6
